Goal: Task Accomplishment & Management: Manage account settings

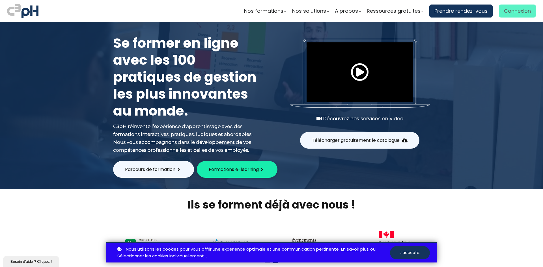
click at [522, 12] on span "Connexion" at bounding box center [517, 11] width 27 height 8
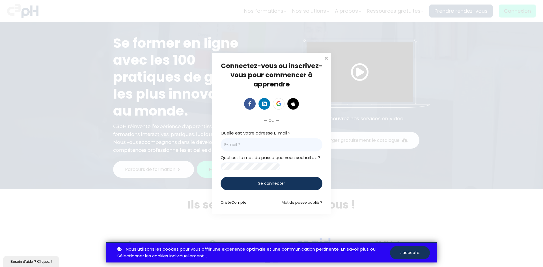
click at [256, 141] on input "email" at bounding box center [272, 144] width 102 height 13
type input "[EMAIL_ADDRESS][DOMAIN_NAME]"
click at [303, 187] on div "Se connecter" at bounding box center [272, 183] width 102 height 13
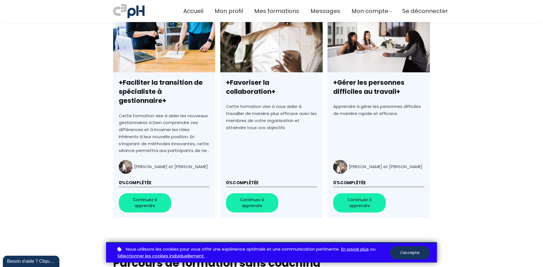
scroll to position [142, 0]
